Goal: Find specific page/section: Find specific page/section

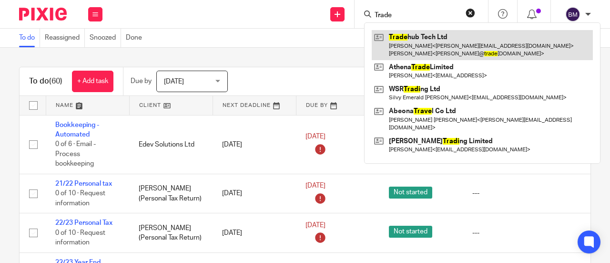
type input "Trade"
click at [441, 46] on link at bounding box center [482, 45] width 221 height 30
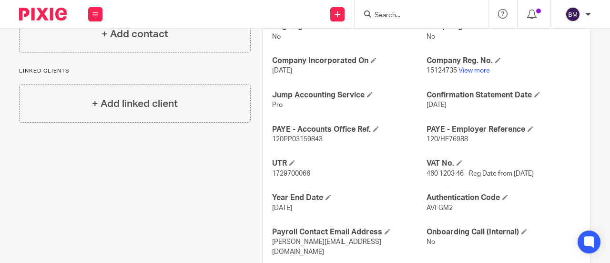
scroll to position [403, 0]
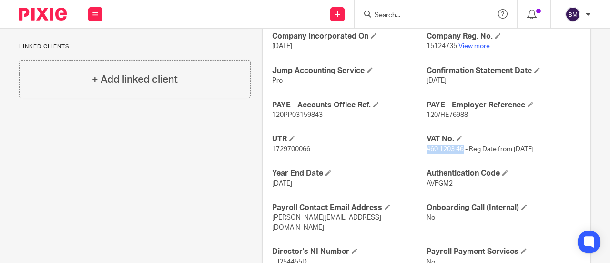
drag, startPoint x: 460, startPoint y: 147, endPoint x: 423, endPoint y: 145, distance: 37.2
click at [427, 146] on span "460 1203 46 - Reg Date from [DATE]" at bounding box center [480, 149] width 107 height 7
copy span "460 1203 46"
click at [478, 43] on link "View more" at bounding box center [474, 46] width 31 height 7
